Goal: Check status

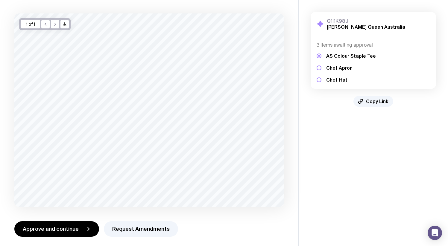
scroll to position [31, 0]
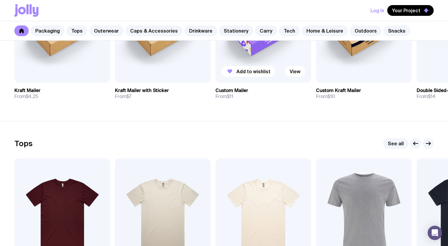
scroll to position [198, 0]
